Goal: Task Accomplishment & Management: Use online tool/utility

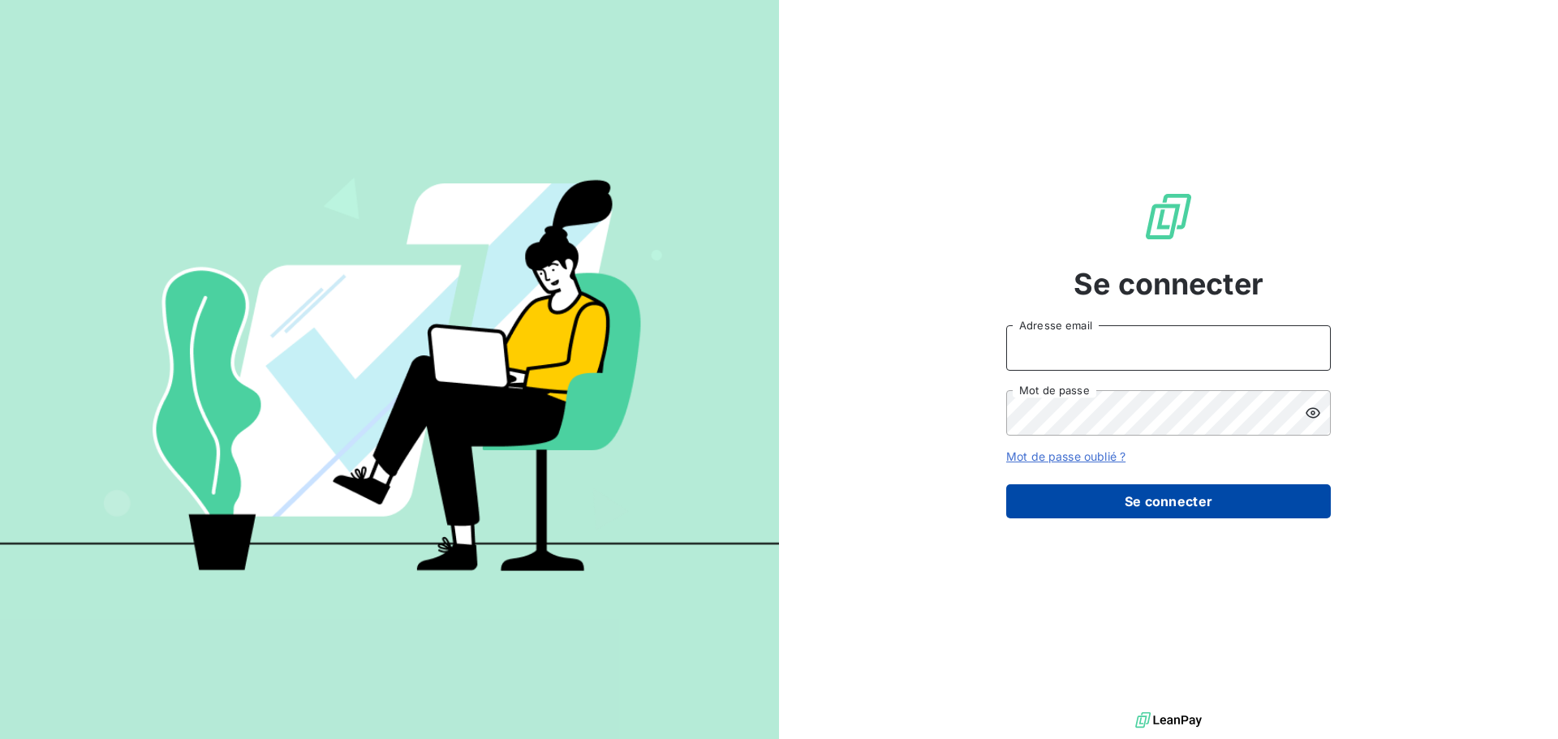
type input "c.ollivier@oxysign.fr"
click at [1061, 507] on button "Se connecter" at bounding box center [1168, 501] width 325 height 34
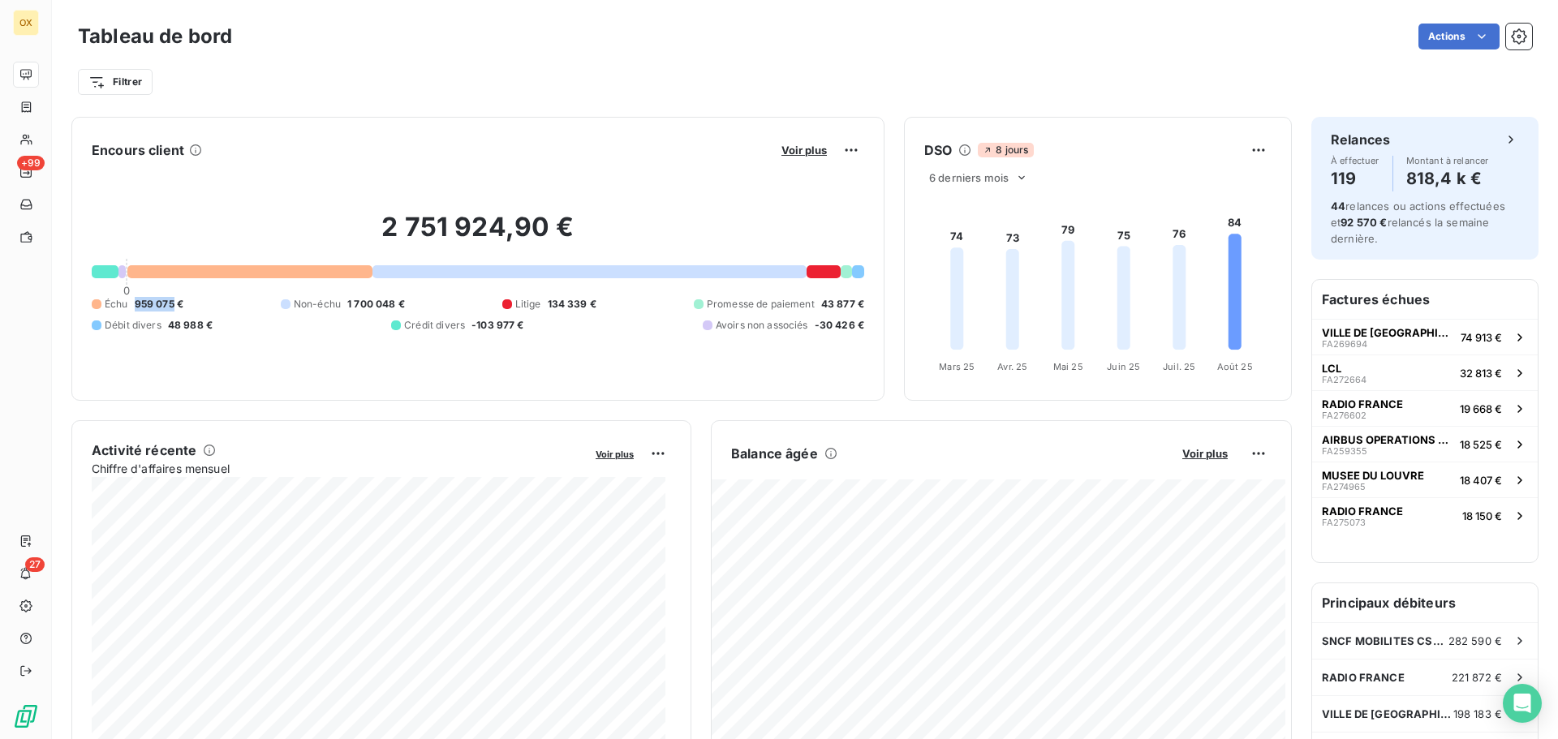
drag, startPoint x: 135, startPoint y: 301, endPoint x: 171, endPoint y: 306, distance: 36.8
click at [174, 306] on span "959 075 €" at bounding box center [159, 304] width 49 height 15
copy span "959 075"
click at [410, 59] on div "Filtrer" at bounding box center [805, 76] width 1454 height 44
